Goal: Book appointment/travel/reservation

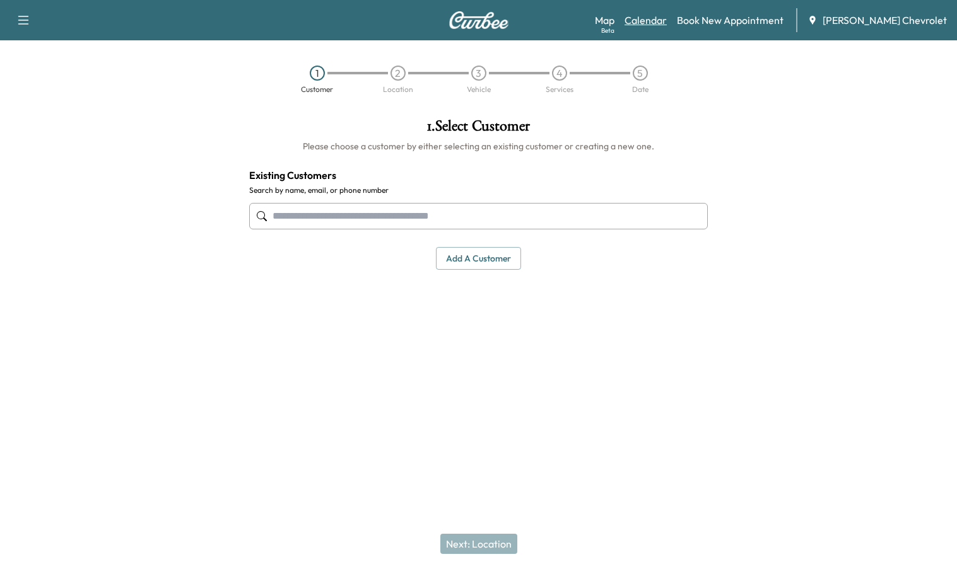
click at [667, 13] on link "Calendar" at bounding box center [645, 20] width 42 height 15
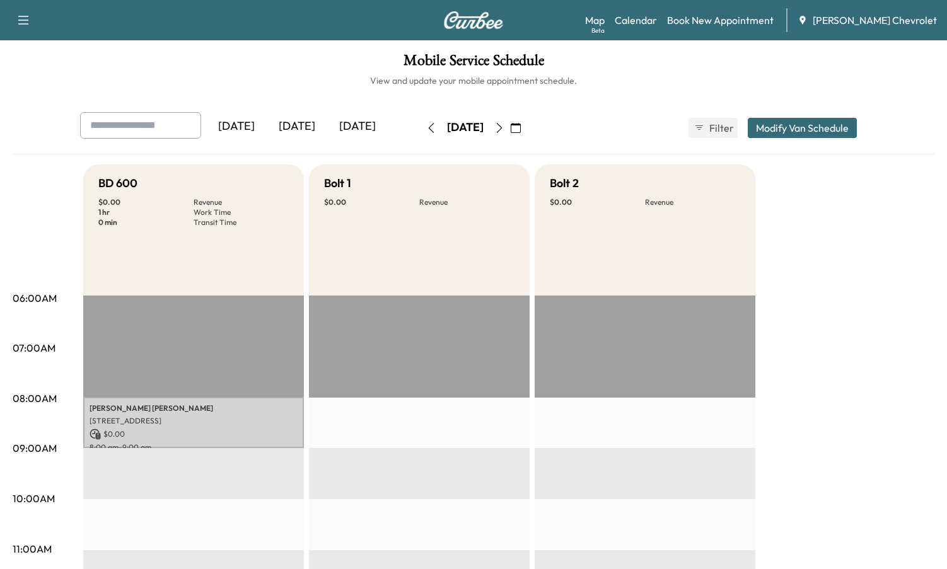
click at [504, 126] on icon "button" at bounding box center [499, 128] width 10 height 10
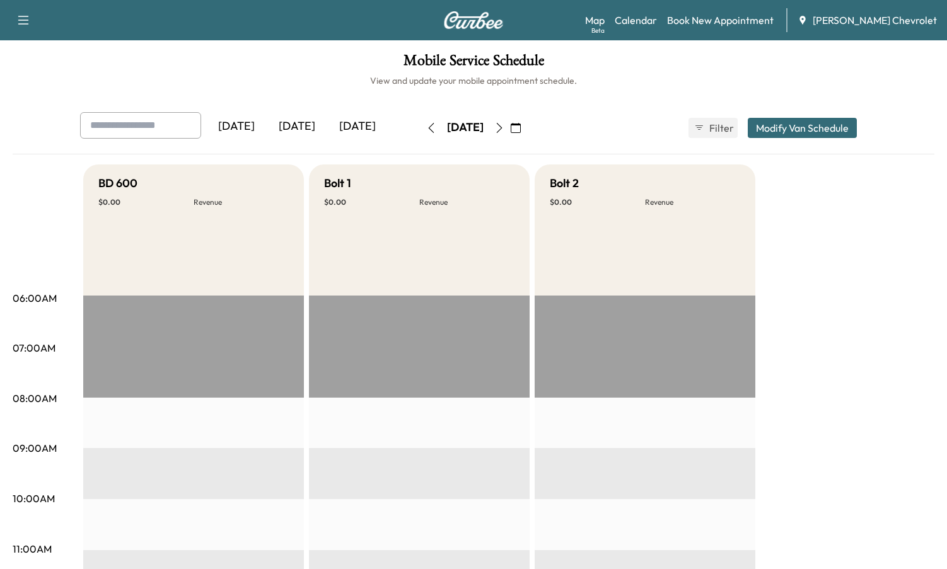
click at [504, 125] on icon "button" at bounding box center [499, 128] width 10 height 10
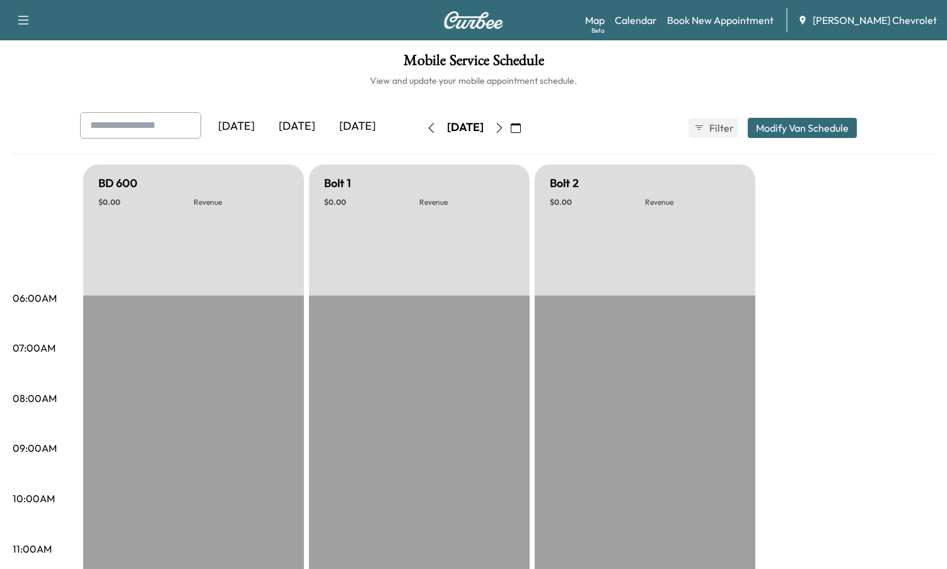
click at [504, 125] on icon "button" at bounding box center [499, 128] width 10 height 10
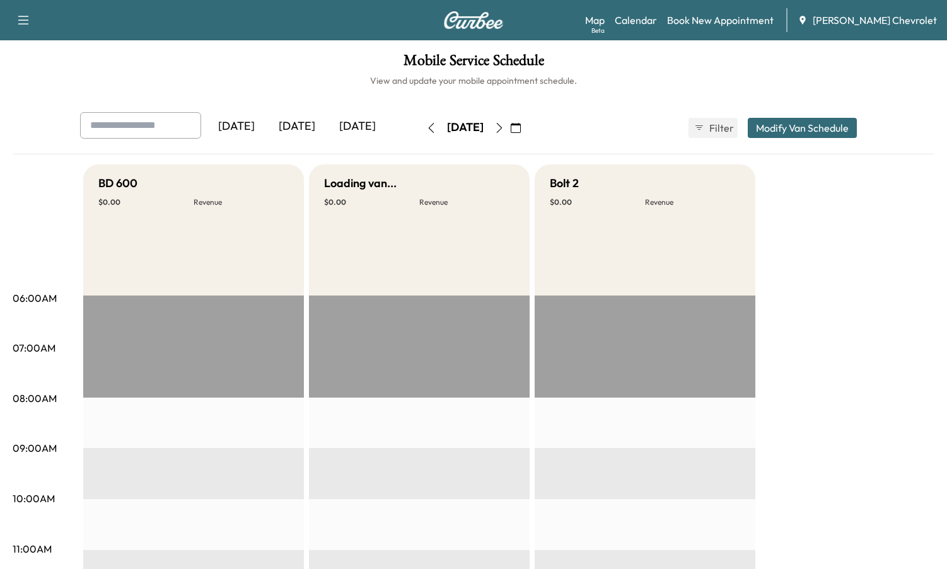
click at [503, 125] on icon "button" at bounding box center [500, 128] width 6 height 10
click at [510, 125] on button "button" at bounding box center [499, 128] width 21 height 20
click at [504, 125] on icon "button" at bounding box center [499, 128] width 10 height 10
